Goal: Navigation & Orientation: Find specific page/section

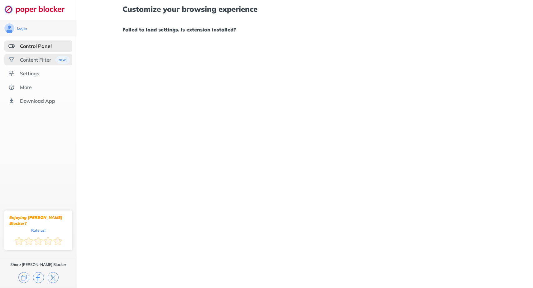
click at [27, 55] on div "Content Filter" at bounding box center [38, 59] width 68 height 11
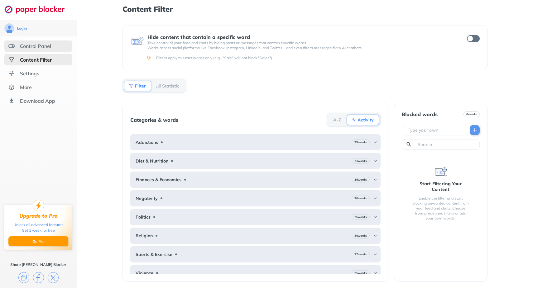
click at [32, 46] on div "Control Panel" at bounding box center [35, 46] width 31 height 6
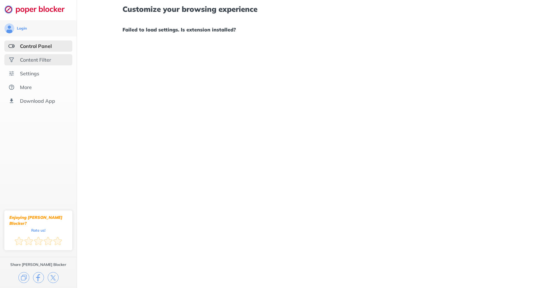
click at [34, 60] on div "Content Filter" at bounding box center [35, 60] width 31 height 6
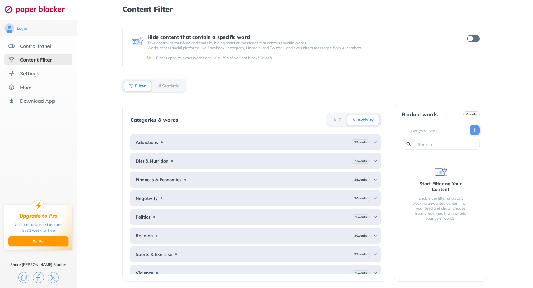
click at [31, 81] on ul "Control Panel Content Filter Settings More Download App" at bounding box center [38, 74] width 77 height 66
click at [31, 76] on div "Settings" at bounding box center [29, 73] width 19 height 6
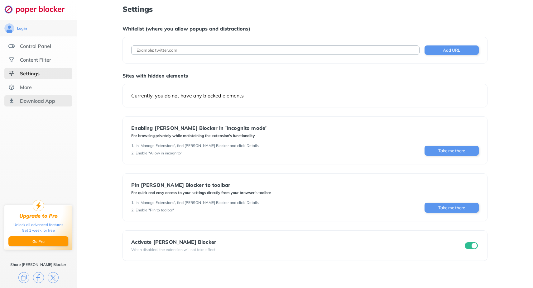
click at [53, 96] on div "Download App" at bounding box center [38, 100] width 68 height 11
